Goal: Task Accomplishment & Management: Use online tool/utility

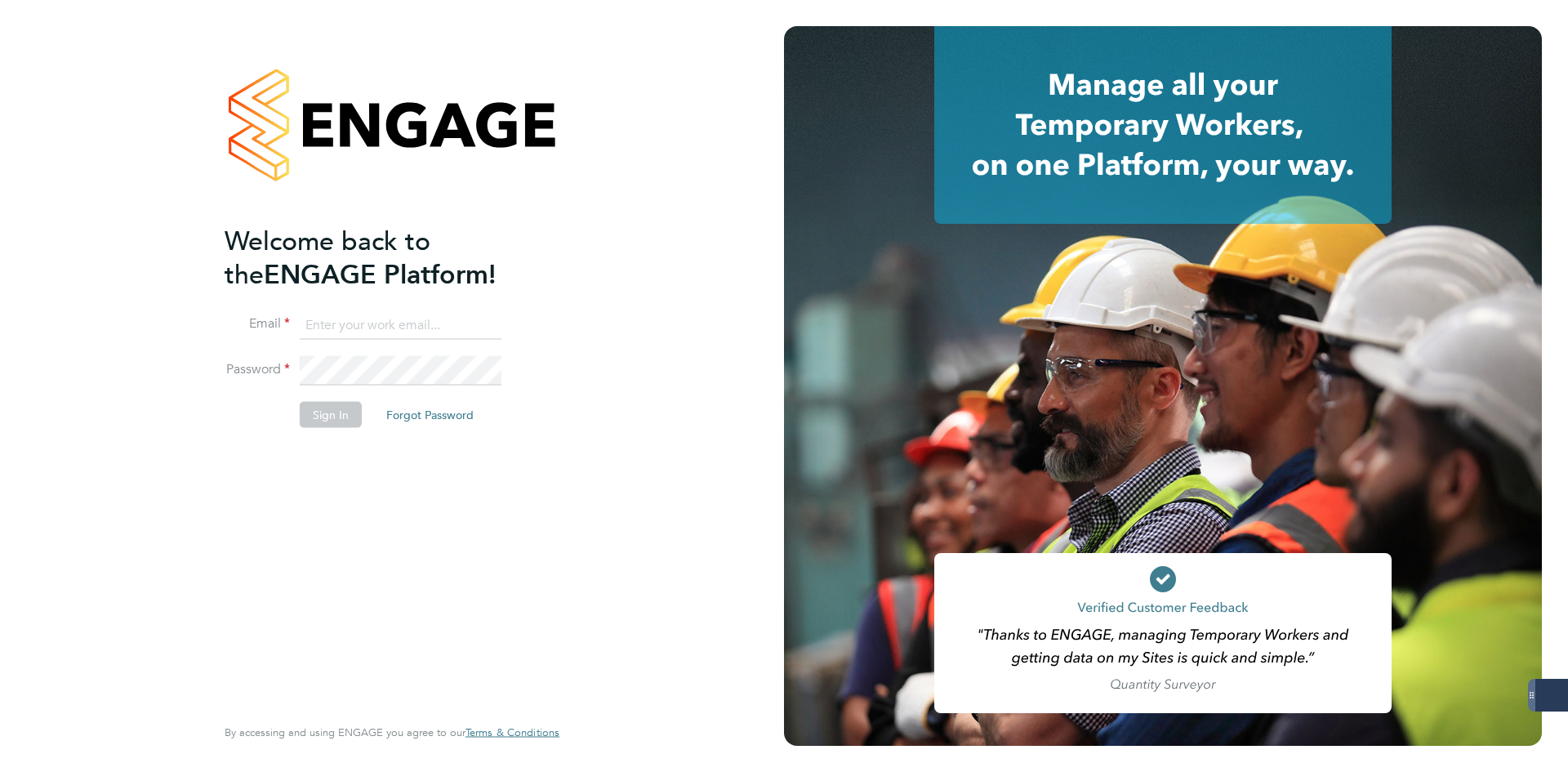
type input "[EMAIL_ADDRESS][DOMAIN_NAME]"
click at [329, 425] on button "Sign In" at bounding box center [331, 414] width 62 height 26
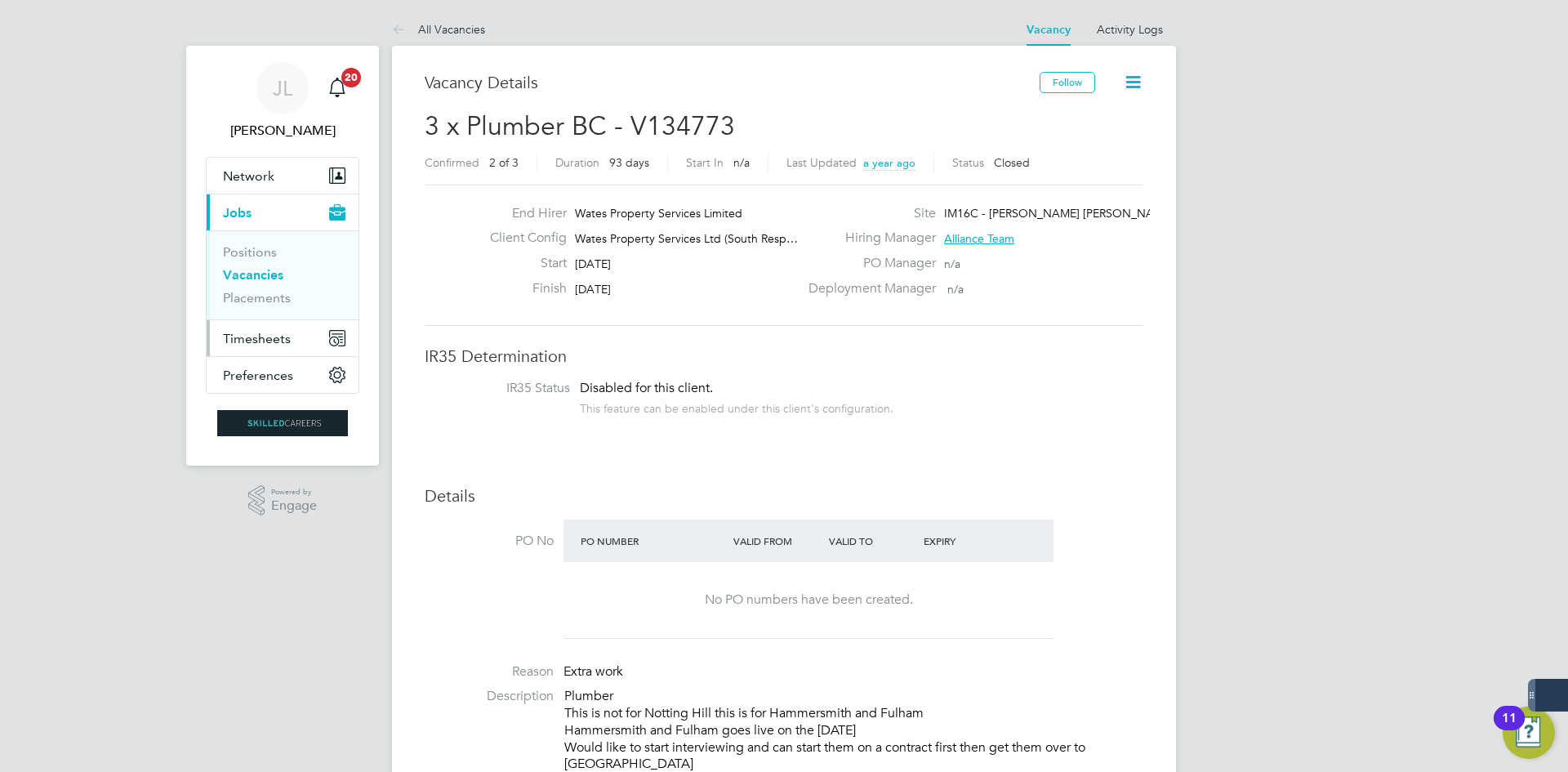
drag, startPoint x: 273, startPoint y: 333, endPoint x: 273, endPoint y: 322, distance: 11.0
click at [273, 325] on button "Timesheets" at bounding box center [282, 338] width 152 height 36
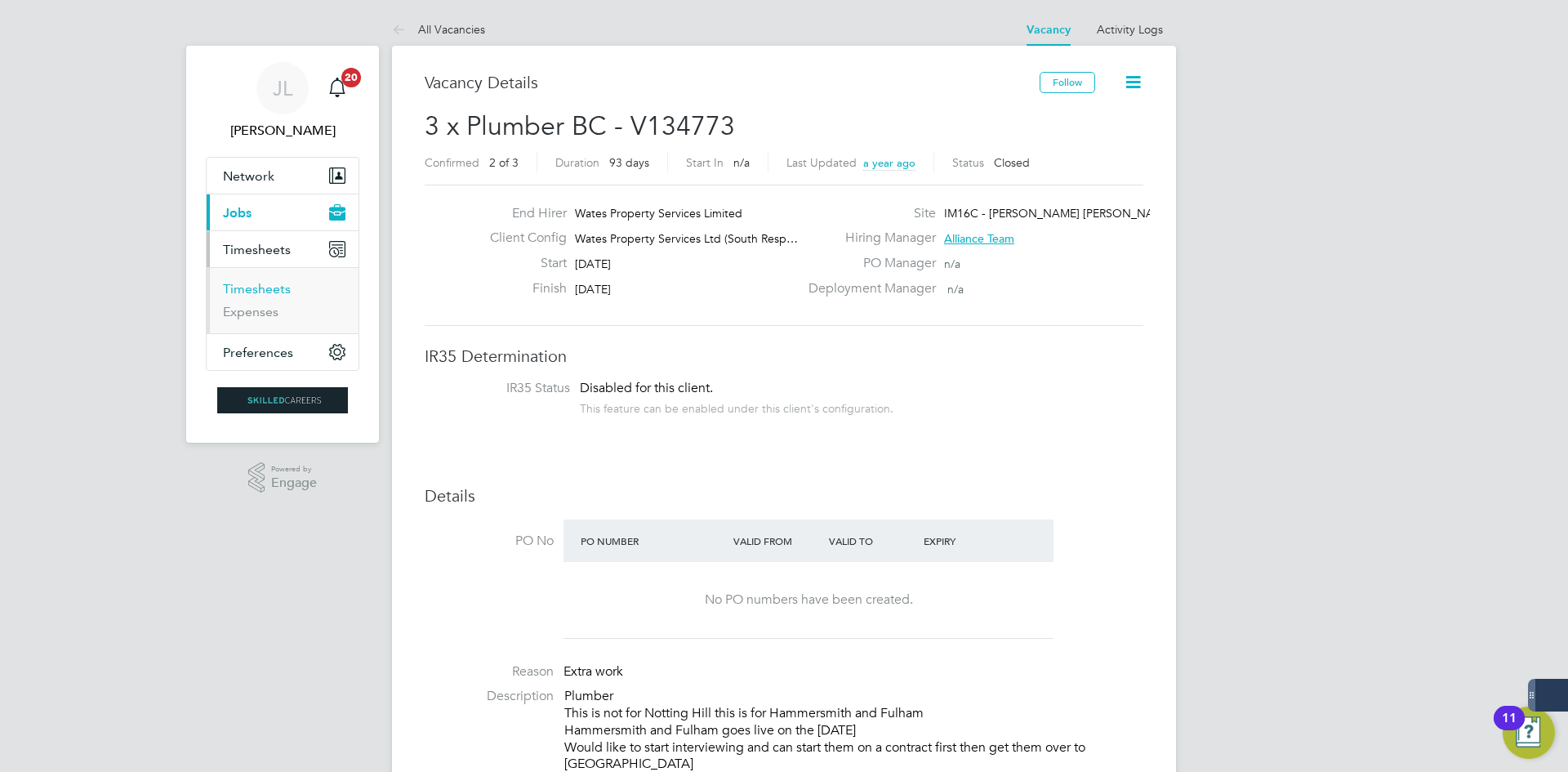
click at [284, 286] on link "Timesheets" at bounding box center [257, 289] width 68 height 16
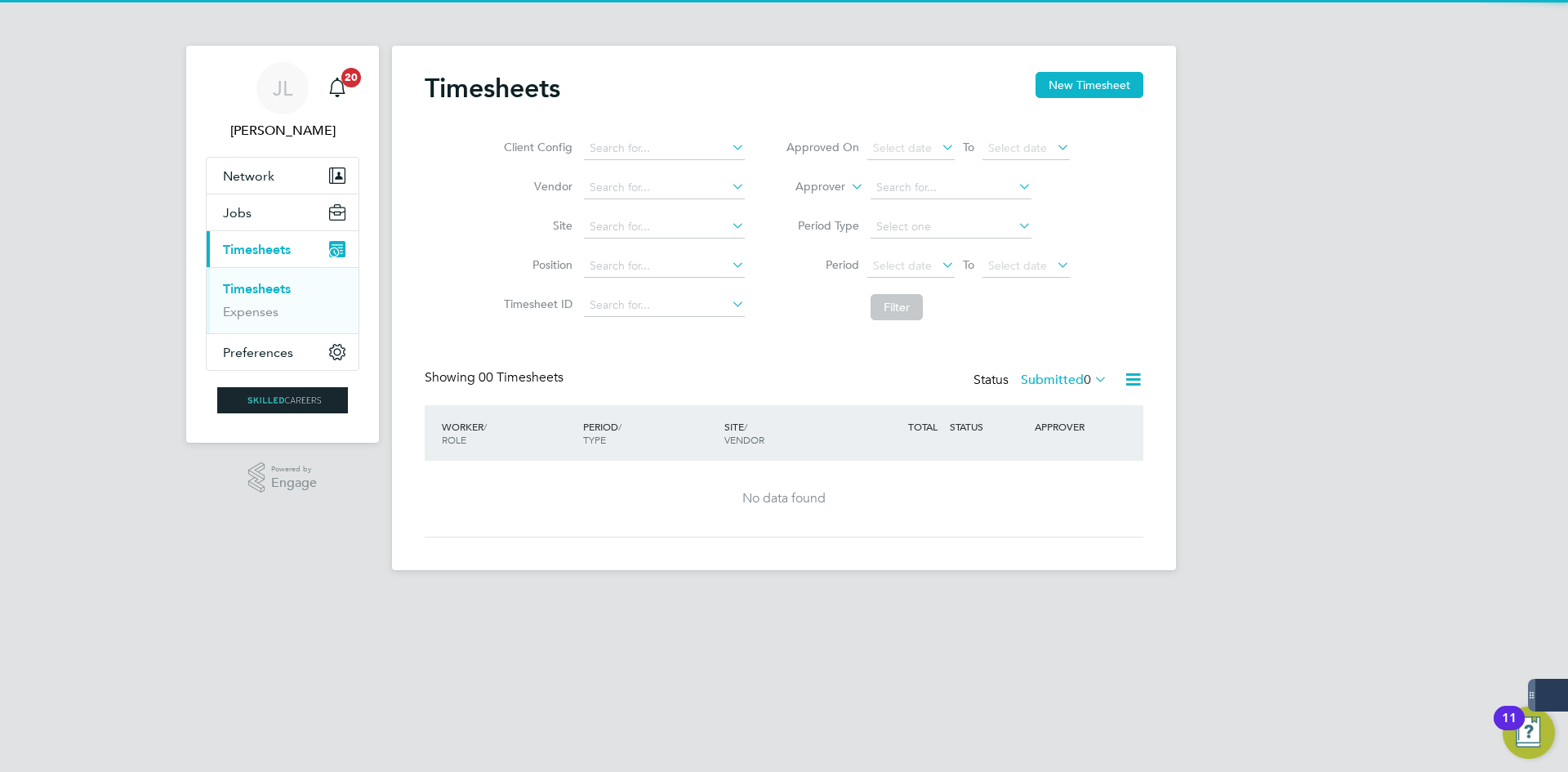
click at [653, 135] on li "Client Config" at bounding box center [622, 148] width 287 height 39
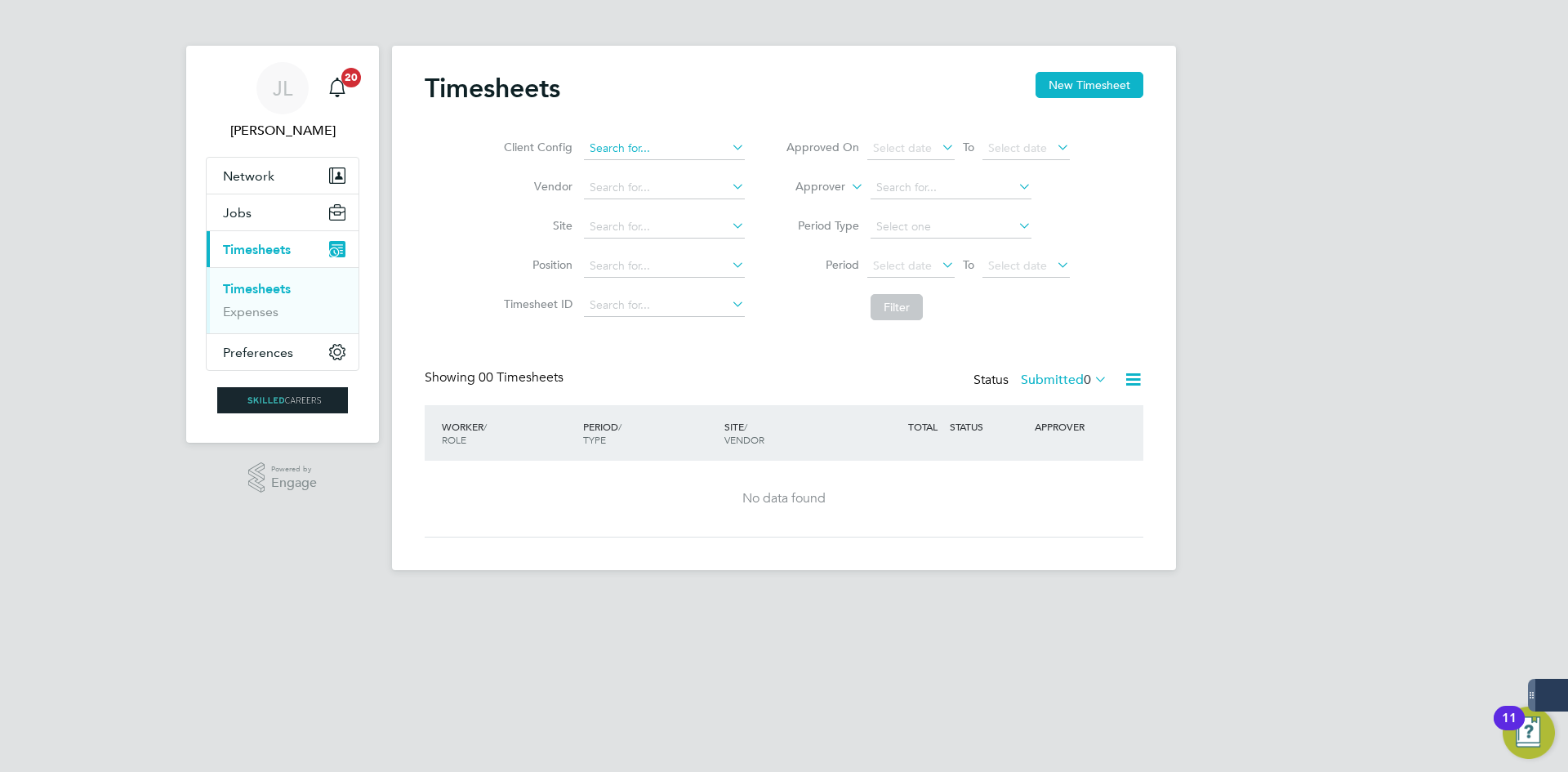
click at [652, 147] on input at bounding box center [664, 148] width 161 height 23
type input "tyreece"
drag, startPoint x: 1062, startPoint y: 83, endPoint x: 1012, endPoint y: 103, distance: 53.9
click at [1062, 84] on button "New Timesheet" at bounding box center [1089, 85] width 108 height 26
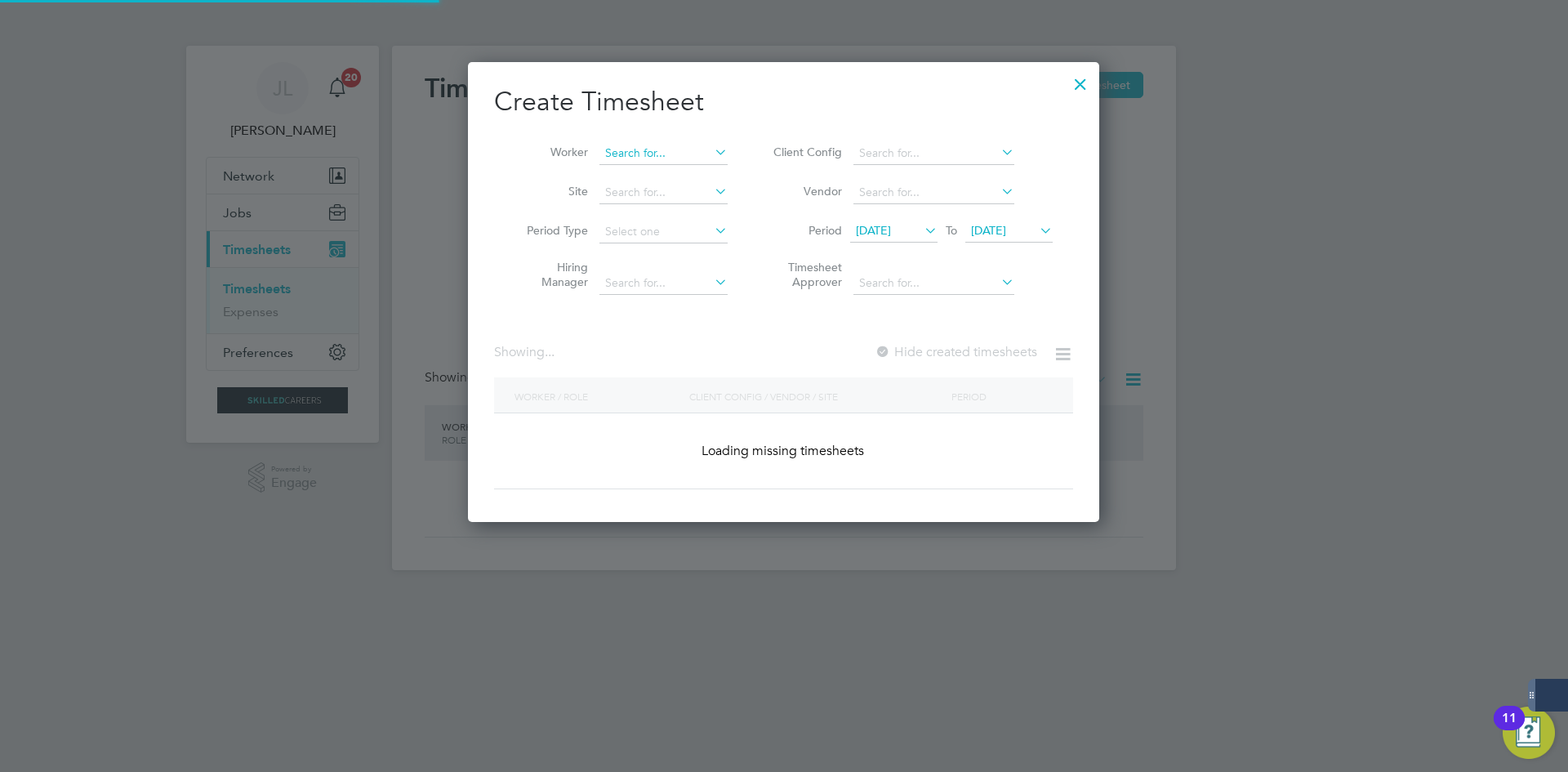
click at [653, 159] on input at bounding box center [663, 153] width 128 height 23
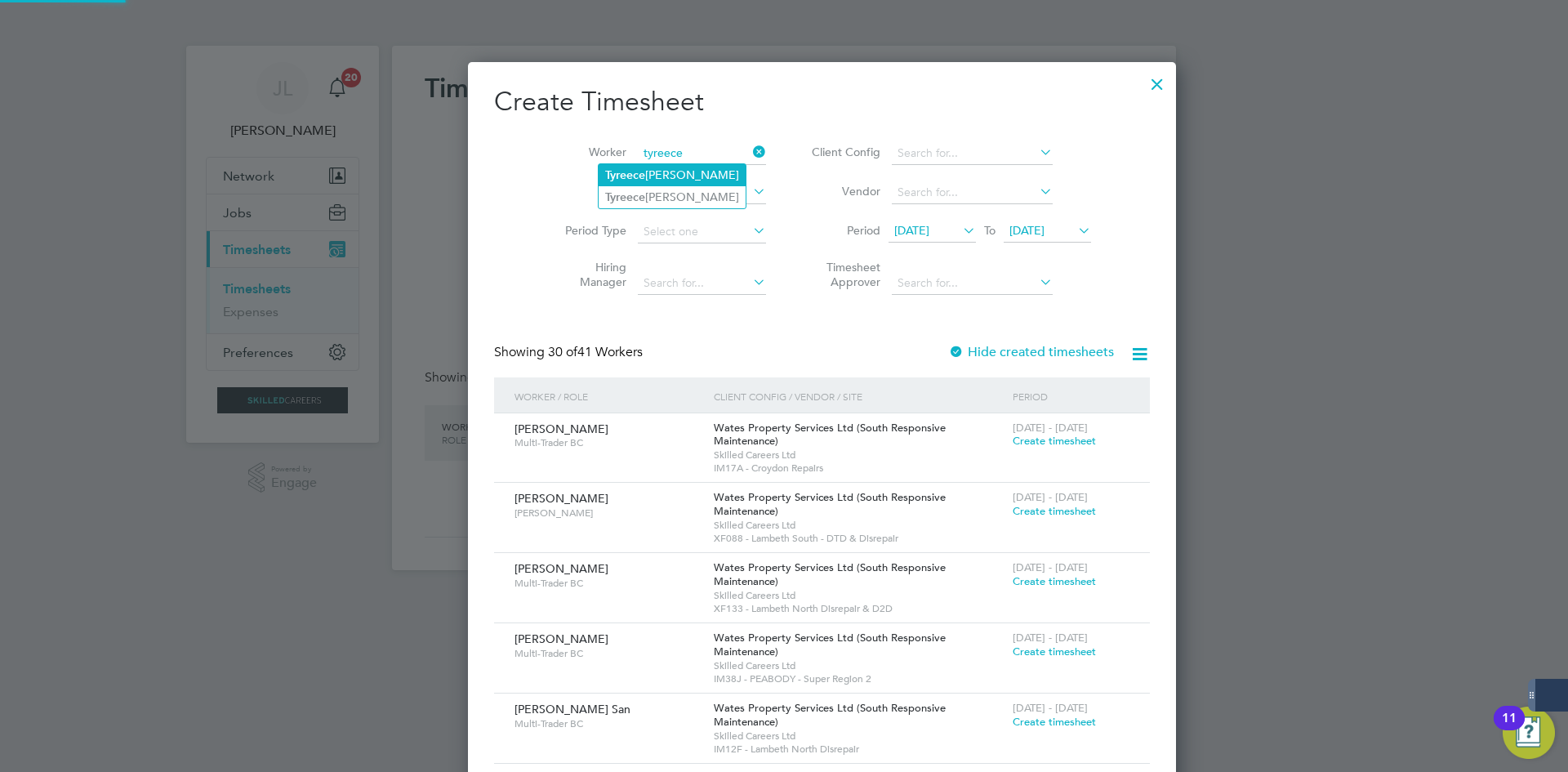
click at [707, 166] on li "Tyreece Moses-Holmes" at bounding box center [672, 175] width 147 height 22
type input "Tyreece Moses-Holmes"
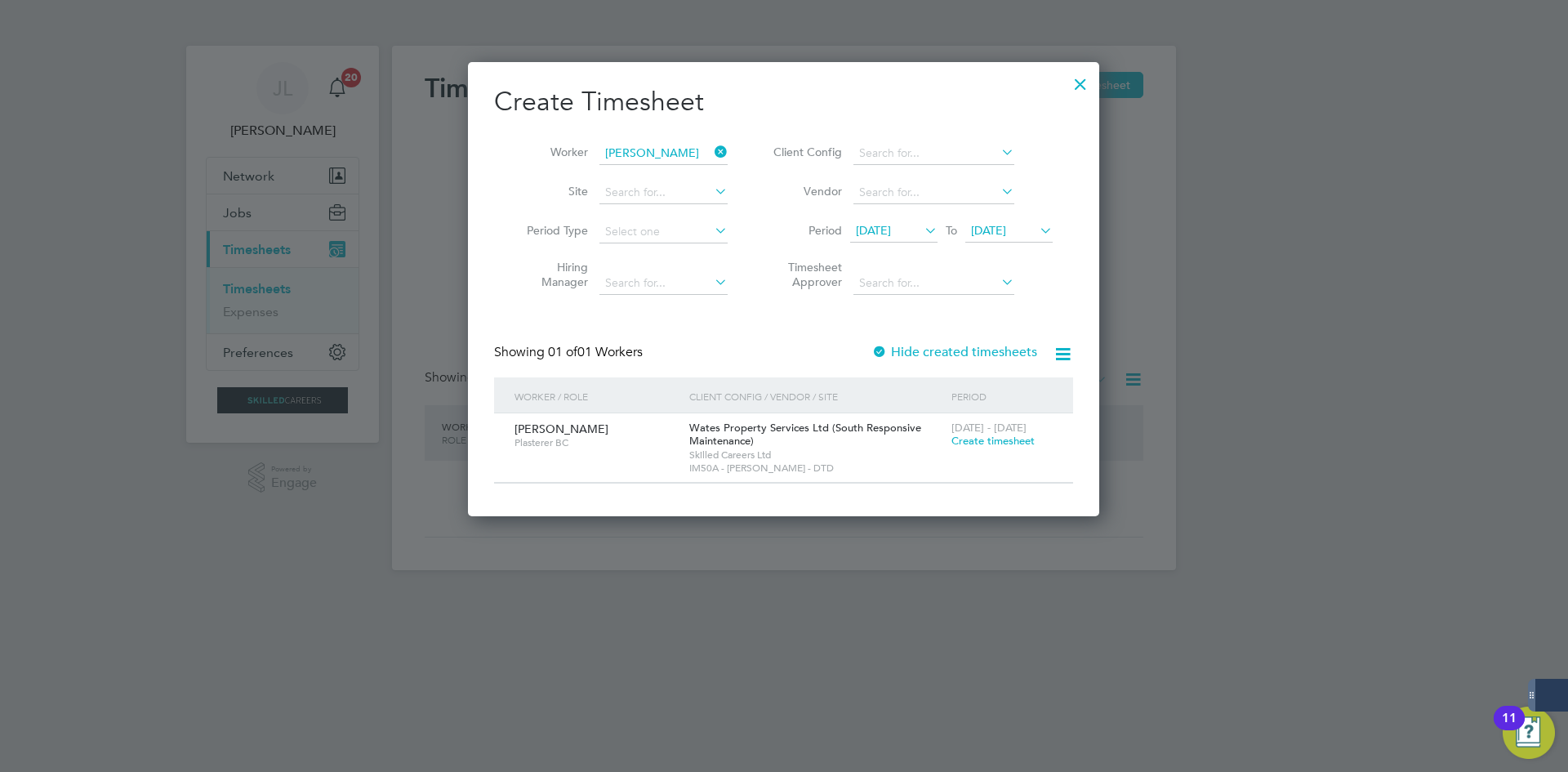
click at [900, 358] on label "Hide created timesheets" at bounding box center [954, 353] width 166 height 16
click at [1072, 77] on div at bounding box center [1080, 80] width 29 height 29
